Goal: Task Accomplishment & Management: Manage account settings

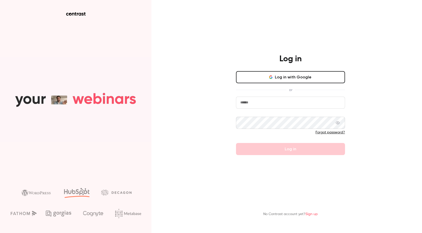
type input "**********"
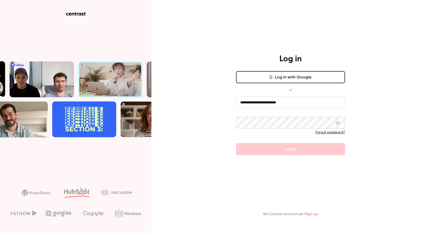
click at [288, 150] on form "**********" at bounding box center [290, 126] width 109 height 59
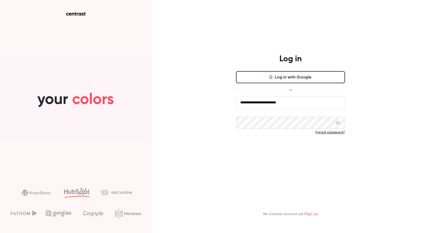
click at [289, 149] on button "Log in" at bounding box center [290, 149] width 109 height 12
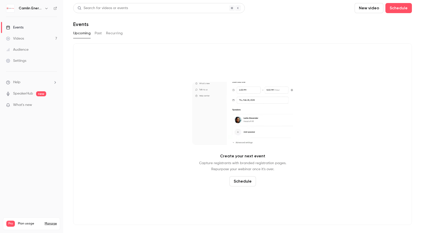
click at [25, 40] on link "Videos 7" at bounding box center [31, 38] width 63 height 11
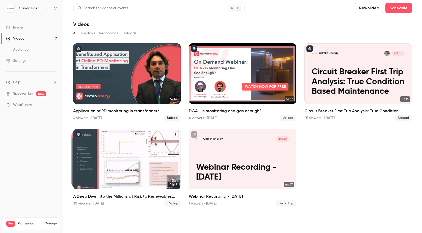
click at [123, 195] on h2 "A Deep Dive into the Millions at Risk to Renewables Projects" at bounding box center [126, 197] width 107 height 6
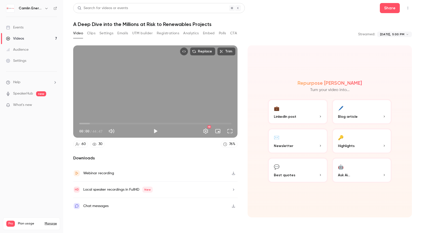
click at [93, 33] on button "Clips" at bounding box center [91, 33] width 8 height 8
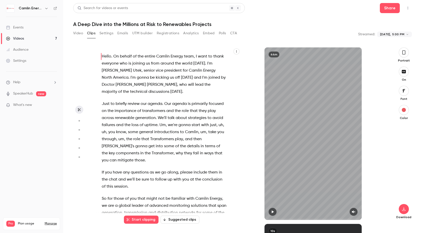
click at [111, 33] on button "Settings" at bounding box center [106, 33] width 14 height 8
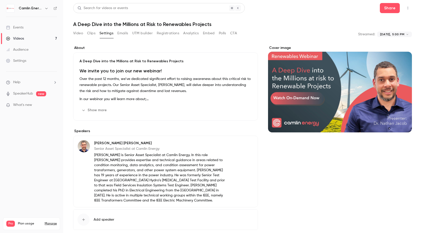
click at [234, 33] on button "CTA" at bounding box center [233, 33] width 7 height 8
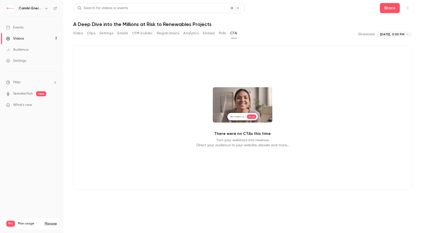
click at [211, 34] on button "Embed" at bounding box center [209, 33] width 12 height 8
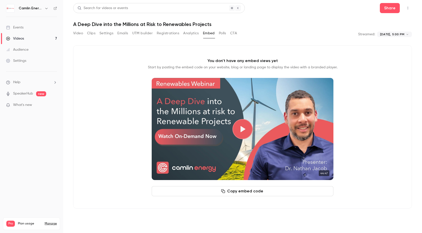
click at [126, 33] on button "Emails" at bounding box center [122, 33] width 11 height 8
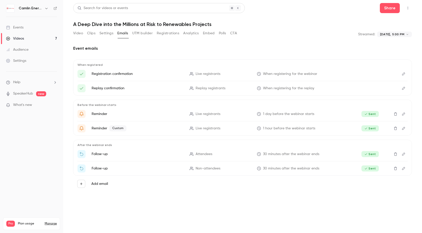
click at [106, 33] on button "Settings" at bounding box center [106, 33] width 14 height 8
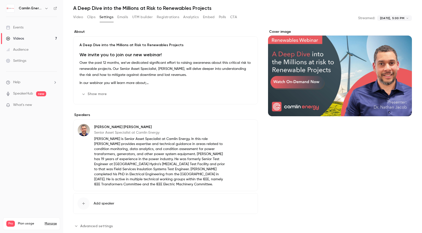
scroll to position [25, 0]
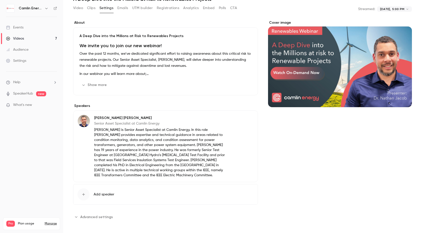
click at [103, 84] on button "Show more" at bounding box center [94, 85] width 30 height 8
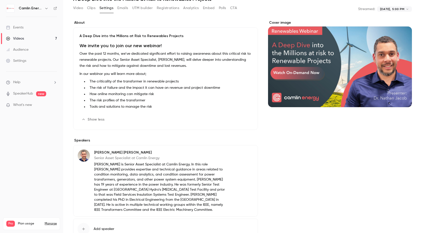
click at [153, 108] on li "Tools and solutions to manage the risk" at bounding box center [170, 106] width 164 height 5
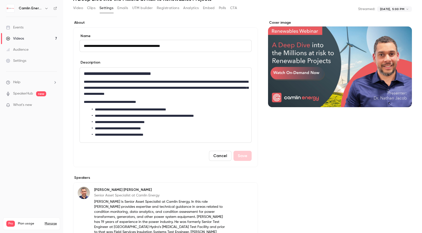
scroll to position [22, 0]
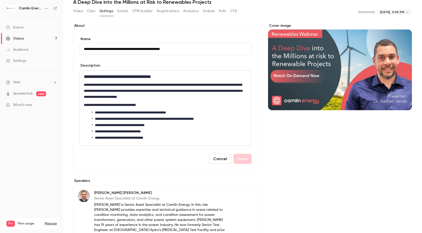
click at [140, 107] on p "**********" at bounding box center [164, 105] width 161 height 6
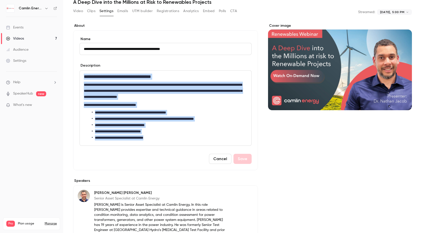
drag, startPoint x: 158, startPoint y: 139, endPoint x: 83, endPoint y: 76, distance: 98.3
click at [83, 76] on div "**********" at bounding box center [166, 108] width 172 height 75
copy div "**********"
click at [149, 98] on p "**********" at bounding box center [164, 91] width 161 height 18
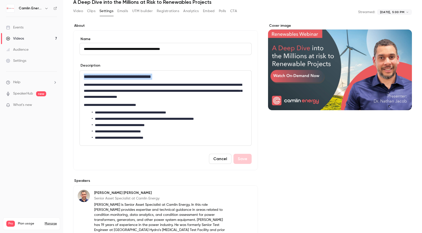
drag, startPoint x: 83, startPoint y: 85, endPoint x: 80, endPoint y: 70, distance: 15.1
click at [80, 70] on div "**********" at bounding box center [165, 107] width 172 height 75
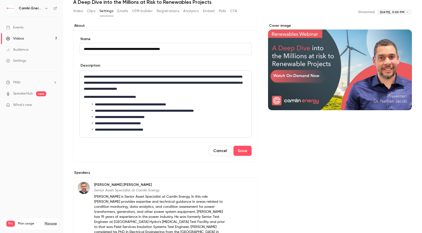
click at [109, 95] on p "**********" at bounding box center [164, 97] width 161 height 6
click at [241, 152] on button "Save" at bounding box center [242, 151] width 18 height 10
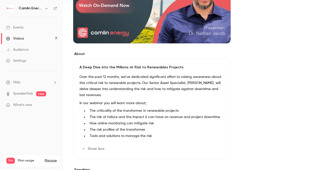
scroll to position [98, 0]
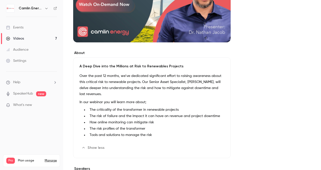
click at [127, 84] on p "Over the past 12 months, we’ve dedicated significant effort to raising awarenes…" at bounding box center [151, 85] width 145 height 24
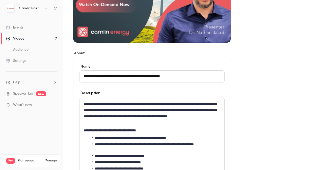
click at [131, 111] on p "**********" at bounding box center [152, 113] width 136 height 24
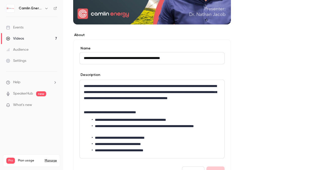
scroll to position [123, 0]
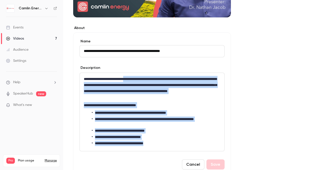
drag, startPoint x: 135, startPoint y: 78, endPoint x: 161, endPoint y: 142, distance: 69.6
click at [161, 142] on div "**********" at bounding box center [152, 112] width 145 height 78
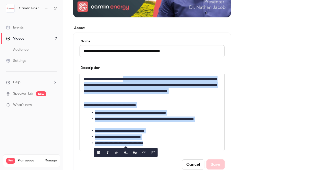
copy div "**********"
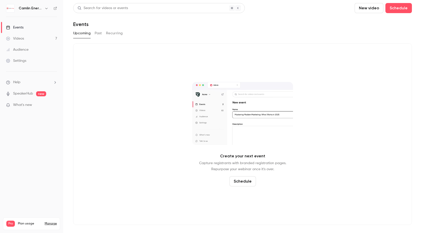
click at [21, 39] on div "Videos" at bounding box center [15, 38] width 18 height 5
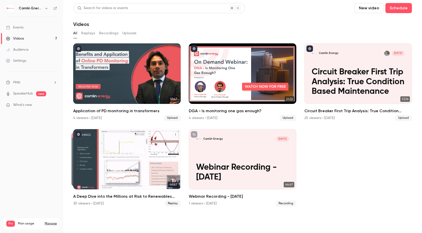
click at [118, 157] on div "A Deep Dive into the Millions at Risk to Renewables Projects" at bounding box center [126, 159] width 107 height 61
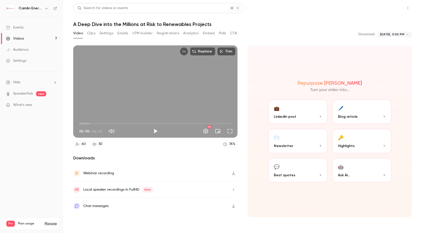
click at [386, 10] on button "Share" at bounding box center [390, 8] width 20 height 10
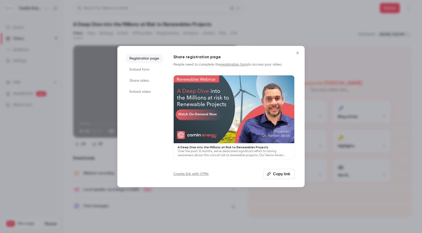
click at [148, 59] on li "Registration page" at bounding box center [144, 58] width 38 height 9
drag, startPoint x: 274, startPoint y: 176, endPoint x: 271, endPoint y: 175, distance: 2.8
click at [272, 176] on button "Copy link" at bounding box center [278, 174] width 31 height 10
click at [193, 176] on link "Create link with UTMs" at bounding box center [190, 174] width 35 height 5
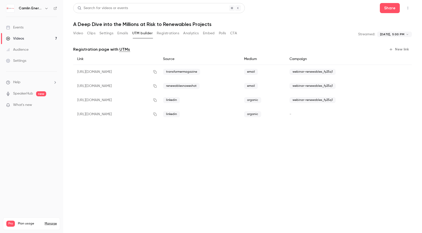
click at [395, 49] on button "New link" at bounding box center [399, 49] width 25 height 8
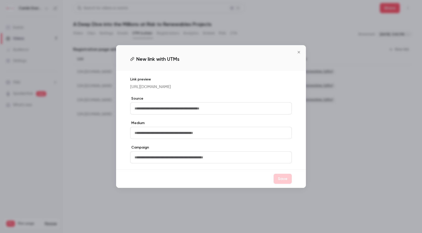
click at [149, 109] on input "text" at bounding box center [210, 108] width 161 height 12
type input "*******"
click at [146, 136] on input "text" at bounding box center [210, 133] width 161 height 12
type input "*******"
click at [282, 183] on button "Save" at bounding box center [282, 179] width 18 height 10
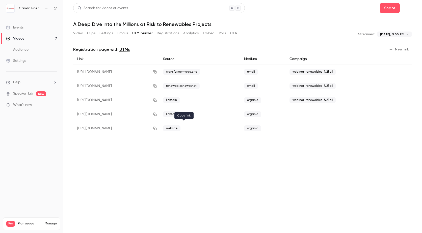
click at [157, 129] on icon "button" at bounding box center [155, 129] width 4 height 4
click at [80, 33] on button "Video" at bounding box center [78, 33] width 10 height 8
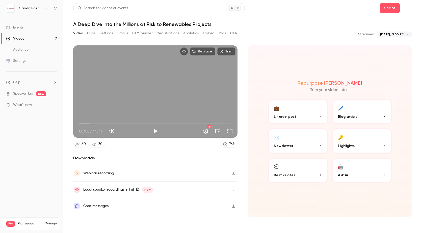
click at [203, 51] on button "Replace" at bounding box center [202, 51] width 25 height 8
click at [103, 33] on button "Settings" at bounding box center [106, 33] width 14 height 8
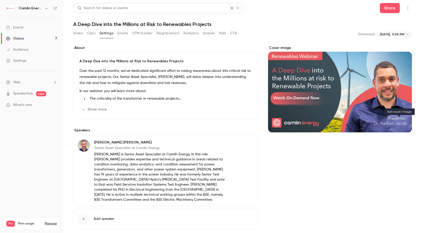
click at [400, 122] on icon "Cover image" at bounding box center [403, 123] width 6 height 4
click at [328, 95] on div "Cover image" at bounding box center [340, 88] width 144 height 87
click at [0, 0] on input "Cover image" at bounding box center [0, 0] width 0 height 0
drag, startPoint x: 357, startPoint y: 81, endPoint x: 309, endPoint y: 81, distance: 48.4
click at [309, 81] on div "Cover image" at bounding box center [340, 88] width 144 height 87
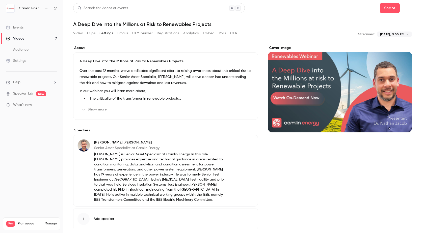
click at [0, 0] on input "Cover image" at bounding box center [0, 0] width 0 height 0
click at [400, 122] on icon "Cover image" at bounding box center [403, 123] width 6 height 4
click at [133, 34] on button "UTM builder" at bounding box center [142, 33] width 20 height 8
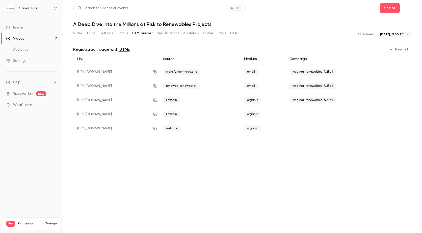
click at [122, 34] on button "Emails" at bounding box center [122, 33] width 11 height 8
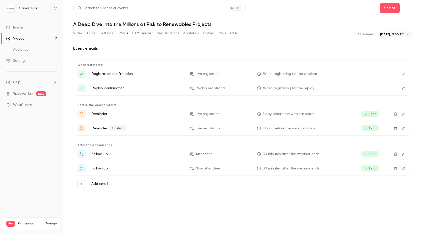
click at [81, 32] on button "Video" at bounding box center [78, 33] width 10 height 8
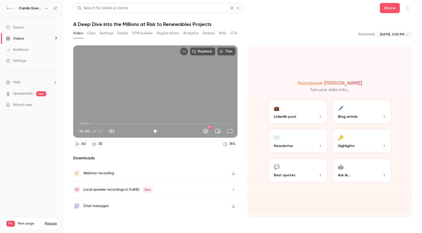
click at [311, 116] on p "LinkedIn post" at bounding box center [298, 116] width 48 height 5
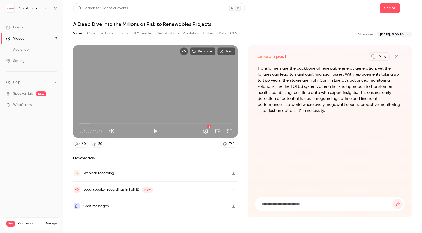
click at [108, 34] on button "Settings" at bounding box center [106, 33] width 14 height 8
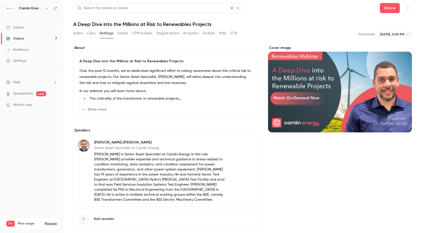
click at [232, 33] on button "CTA" at bounding box center [233, 33] width 7 height 8
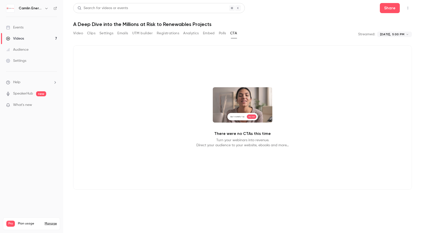
click at [221, 33] on button "Polls" at bounding box center [222, 33] width 7 height 8
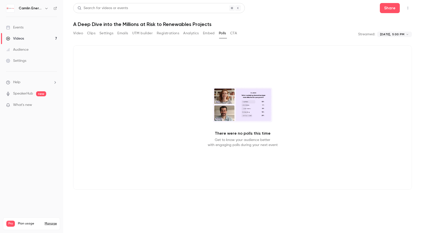
click at [210, 33] on button "Embed" at bounding box center [209, 33] width 12 height 8
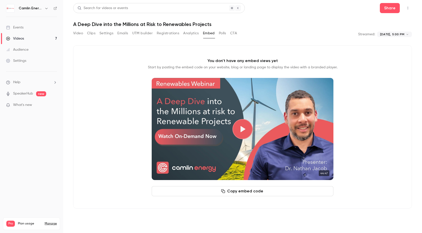
drag, startPoint x: 217, startPoint y: 88, endPoint x: 79, endPoint y: 32, distance: 149.4
click at [79, 32] on button "Video" at bounding box center [78, 33] width 10 height 8
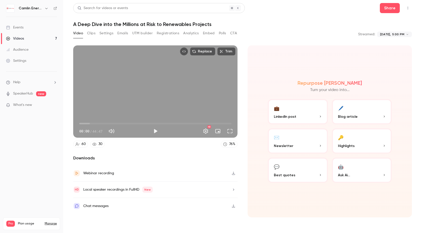
click at [107, 32] on button "Settings" at bounding box center [106, 33] width 14 height 8
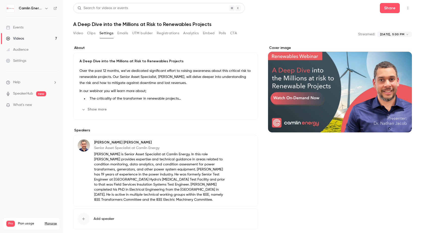
click at [314, 89] on div "Cover image" at bounding box center [340, 88] width 144 height 87
click at [0, 0] on input "Cover image" at bounding box center [0, 0] width 0 height 0
